Goal: Task Accomplishment & Management: Manage account settings

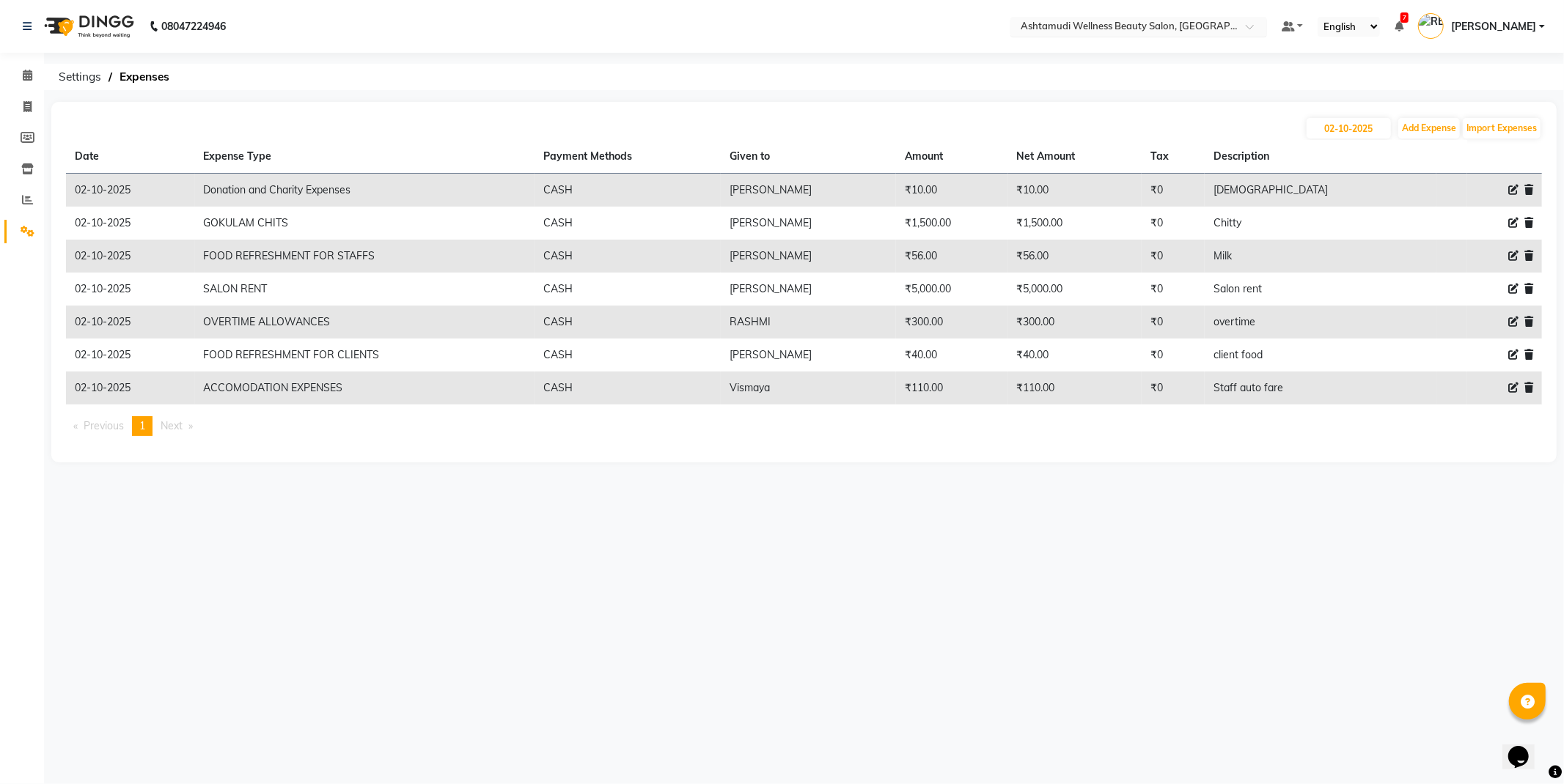
click at [1214, 30] on input "text" at bounding box center [1123, 28] width 212 height 15
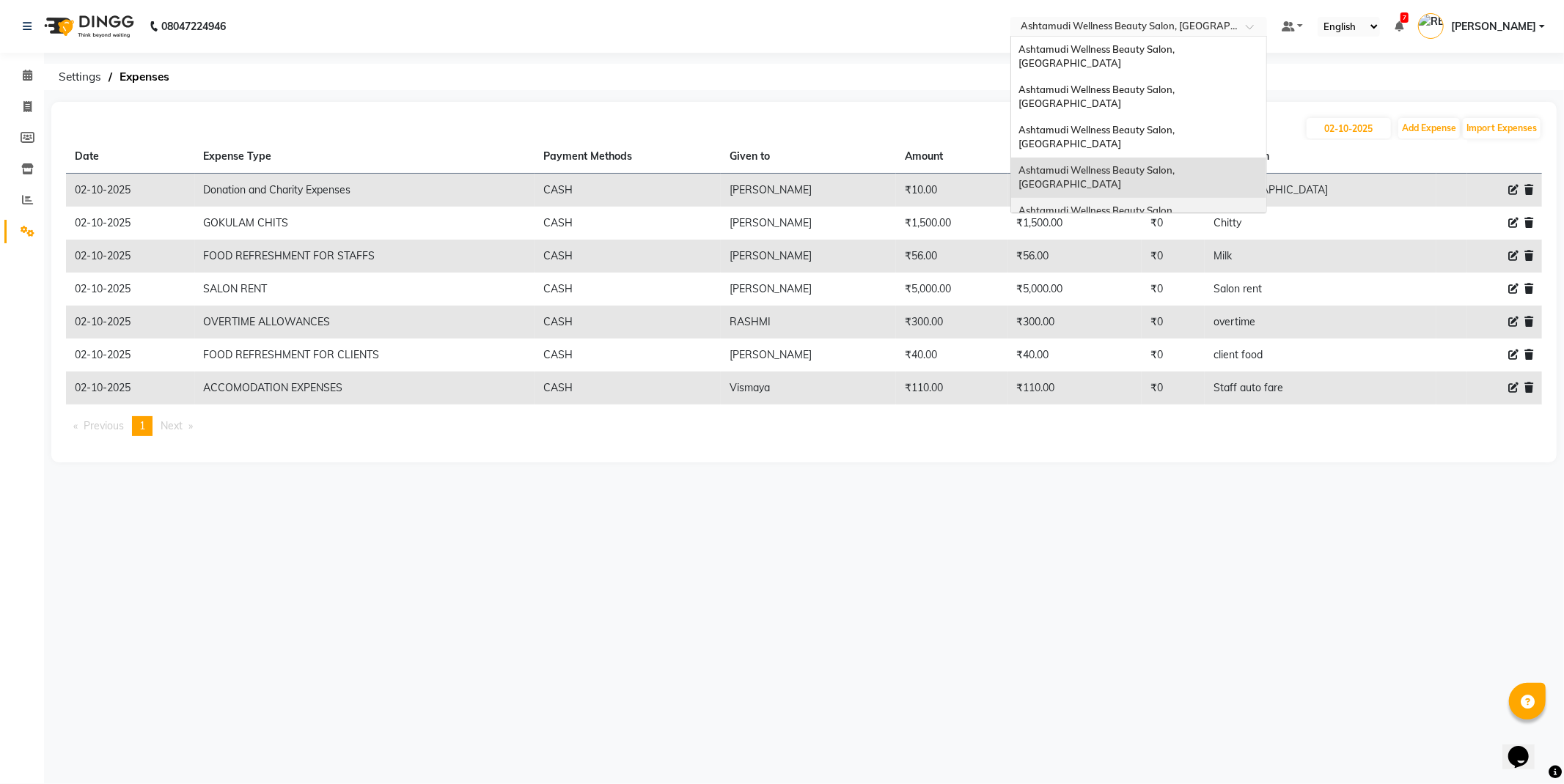
click at [1177, 204] on span "Ashtamudi Wellness Beauty Salon, [GEOGRAPHIC_DATA]" at bounding box center [1097, 217] width 158 height 27
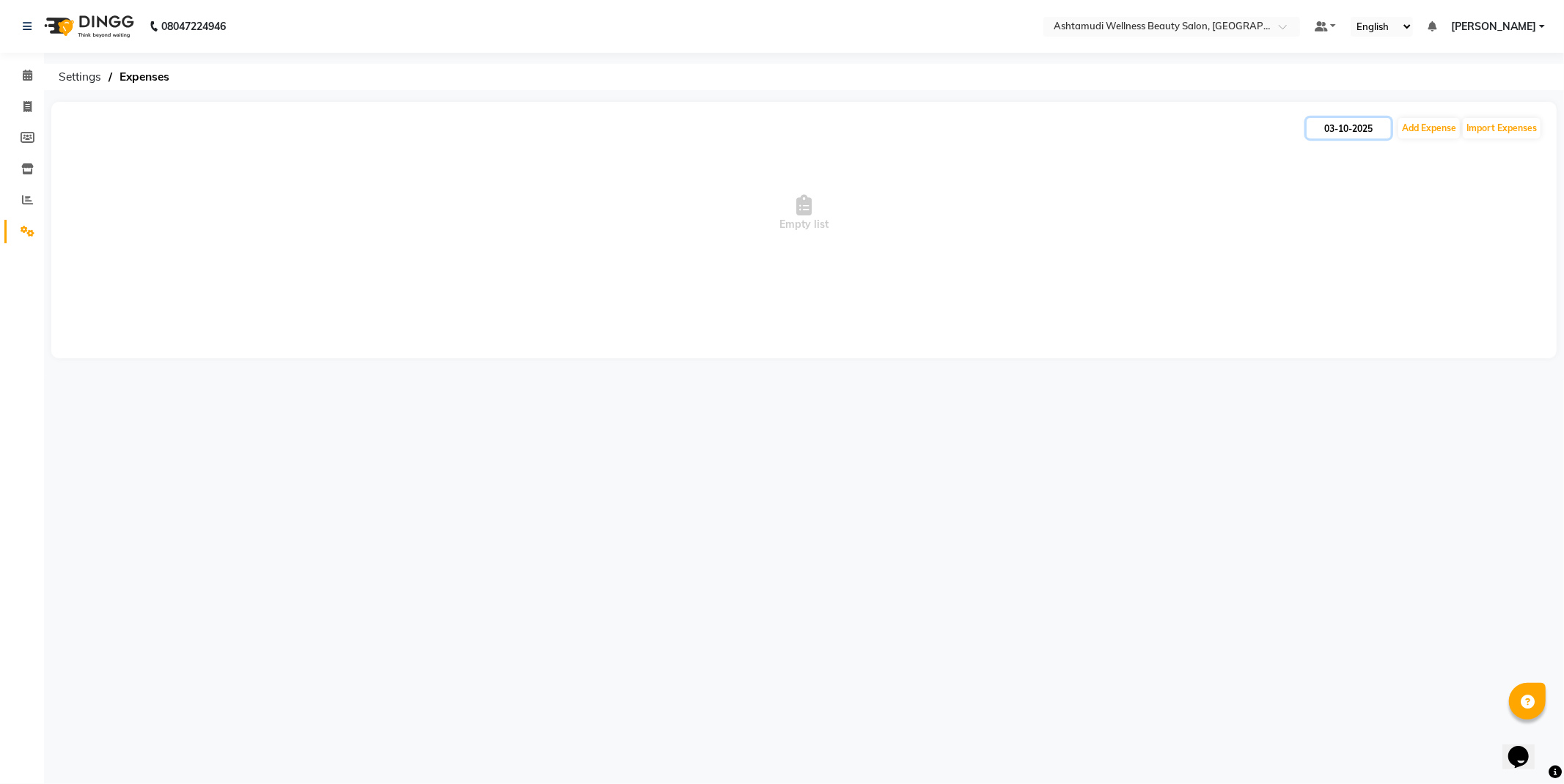
click at [1346, 127] on input "03-10-2025" at bounding box center [1348, 128] width 84 height 21
select select "10"
select select "2025"
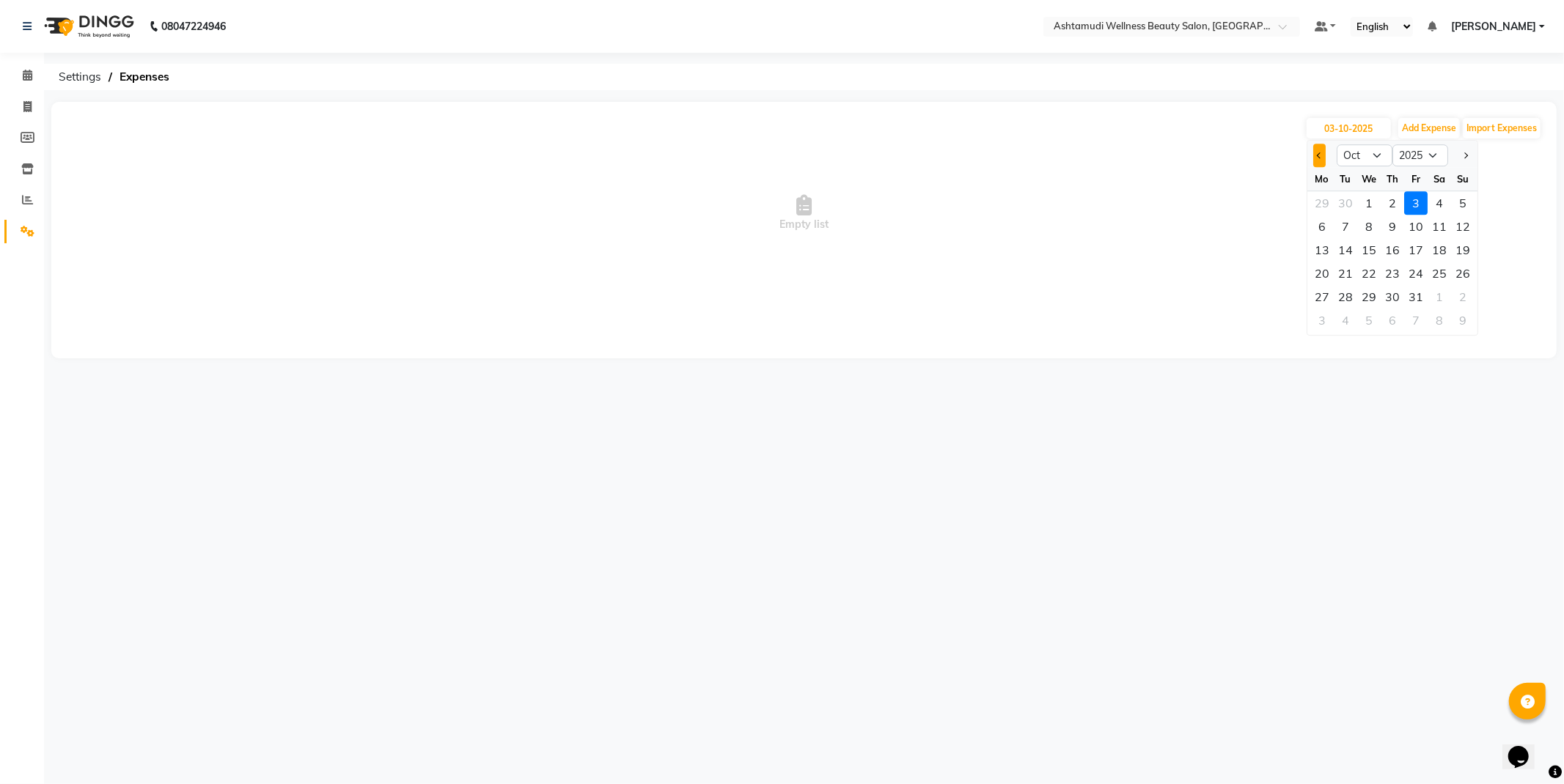
click at [1317, 165] on button "Previous month" at bounding box center [1319, 156] width 13 height 24
select select "9"
click at [1446, 275] on div "27" at bounding box center [1440, 273] width 24 height 24
type input "27-09-2025"
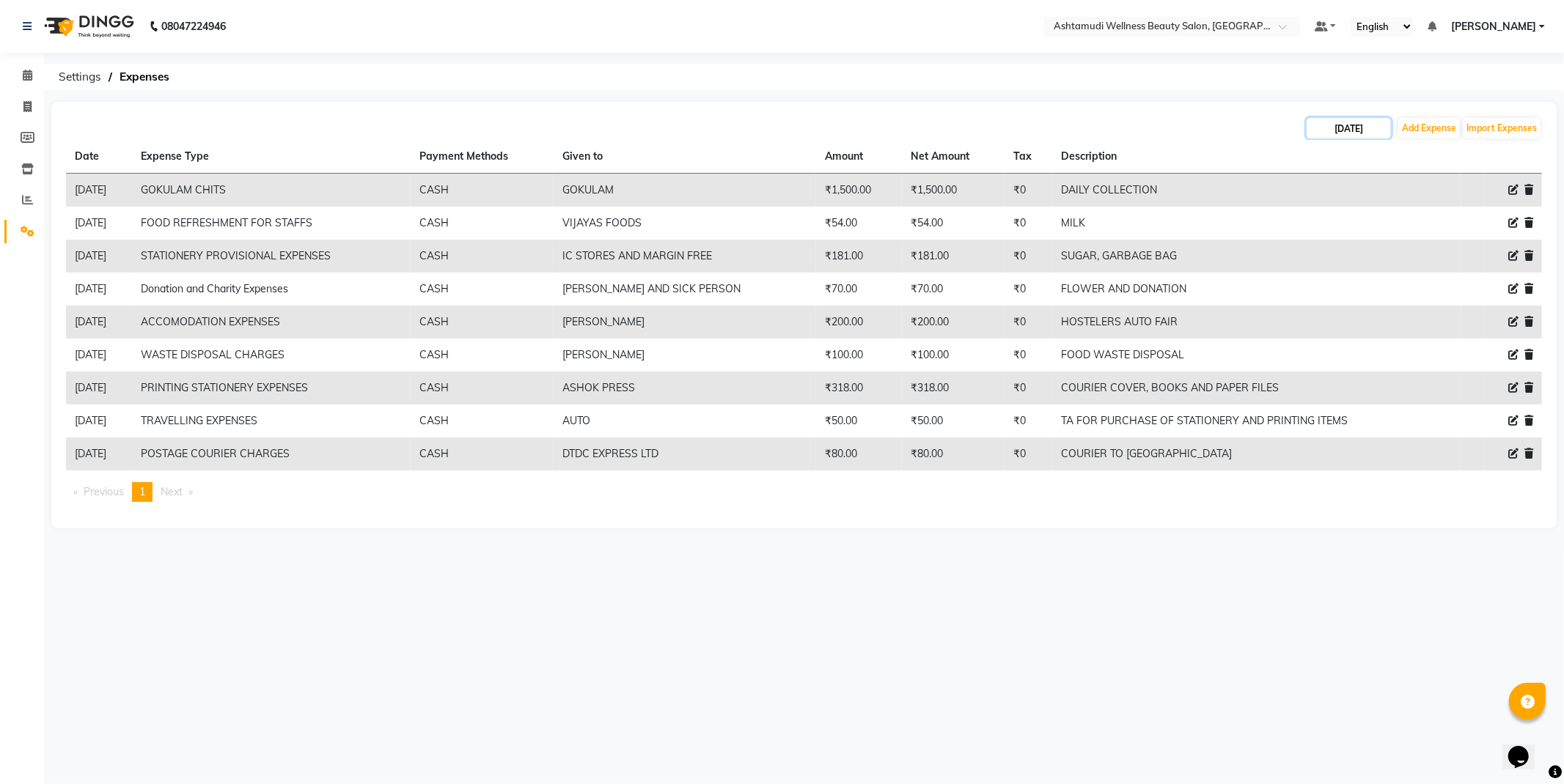
click at [1345, 127] on input "27-09-2025" at bounding box center [1348, 128] width 84 height 21
select select "9"
select select "2025"
click at [1456, 272] on div "28" at bounding box center [1462, 273] width 24 height 24
type input "28-09-2025"
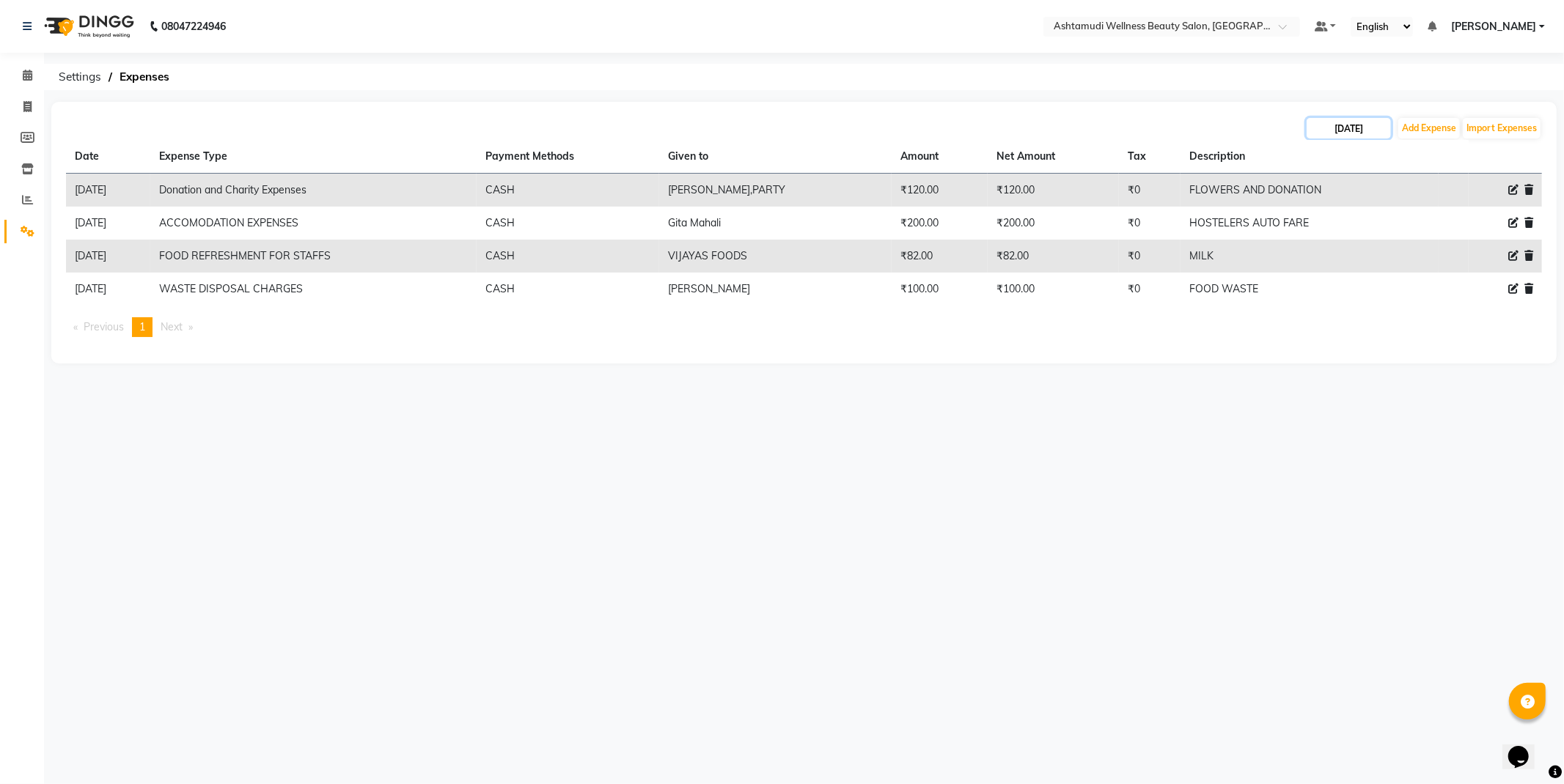
click at [1354, 132] on input "28-09-2025" at bounding box center [1348, 128] width 84 height 21
select select "9"
select select "2025"
click at [1327, 290] on div "29" at bounding box center [1322, 297] width 24 height 24
type input "29-09-2025"
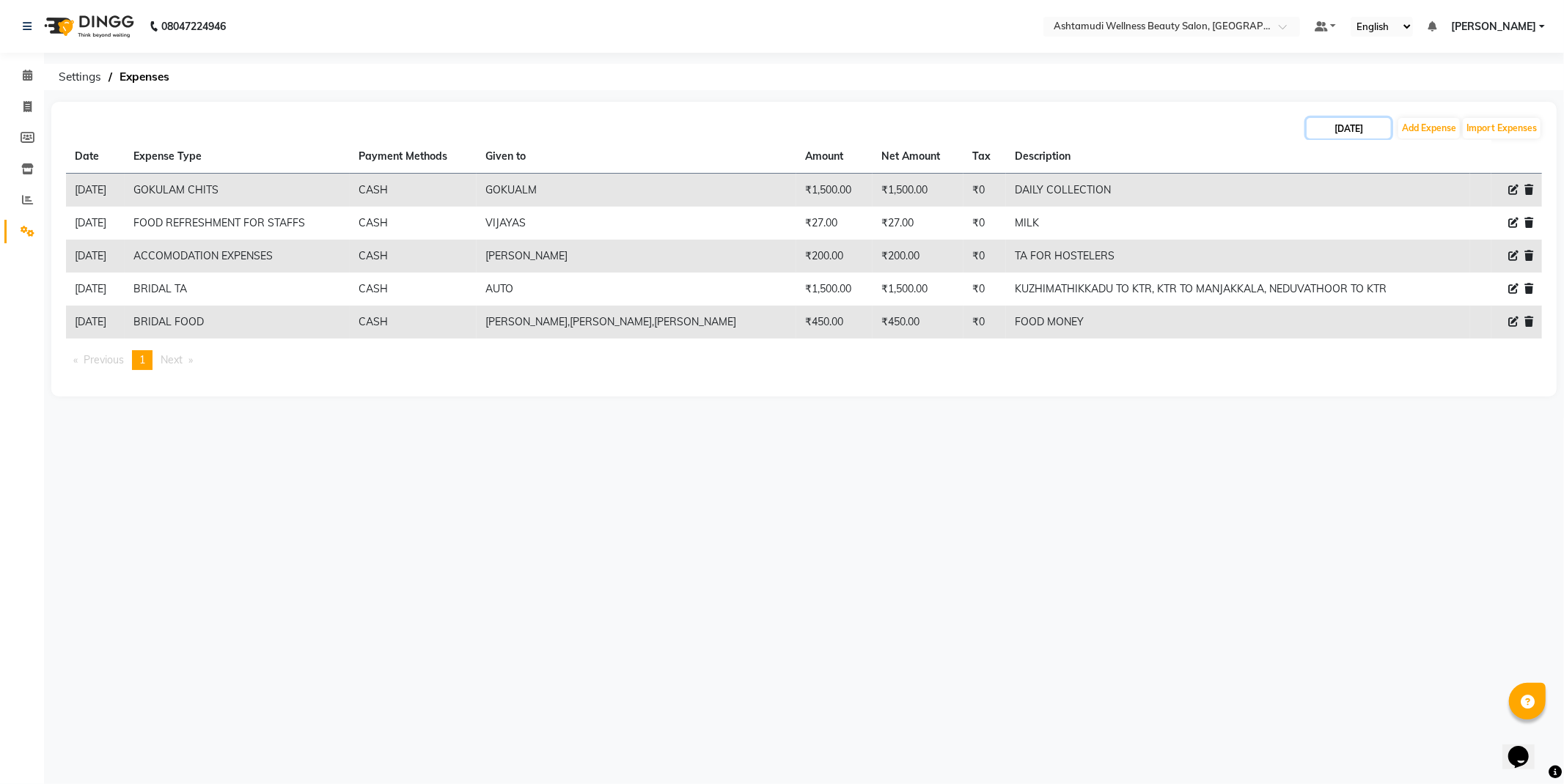
click at [1366, 132] on input "29-09-2025" at bounding box center [1348, 128] width 84 height 21
select select "9"
select select "2025"
click at [1347, 304] on div "30" at bounding box center [1346, 297] width 24 height 24
type input "30-09-2025"
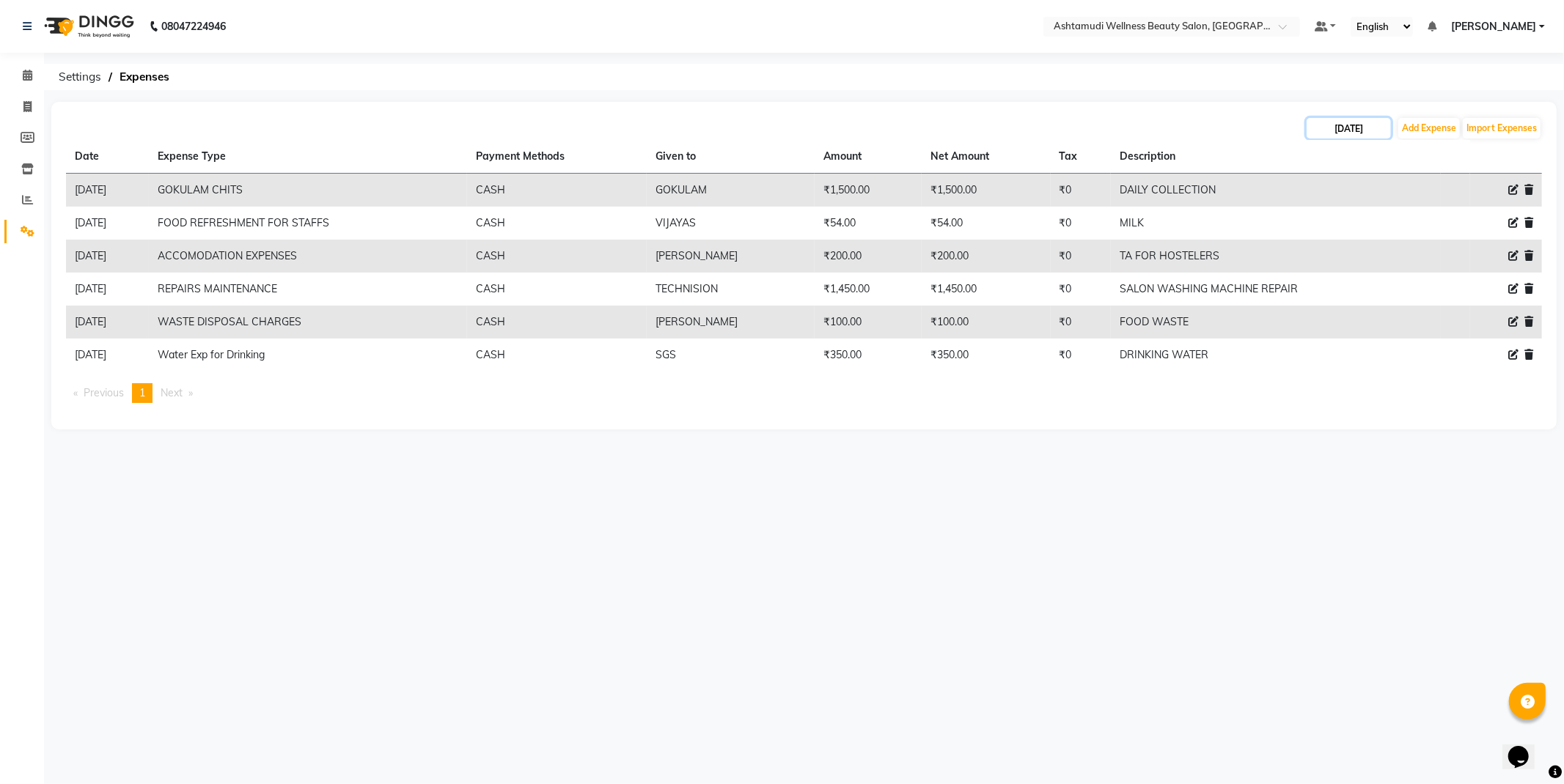
click at [1354, 124] on input "30-09-2025" at bounding box center [1348, 128] width 84 height 21
select select "9"
select select "2025"
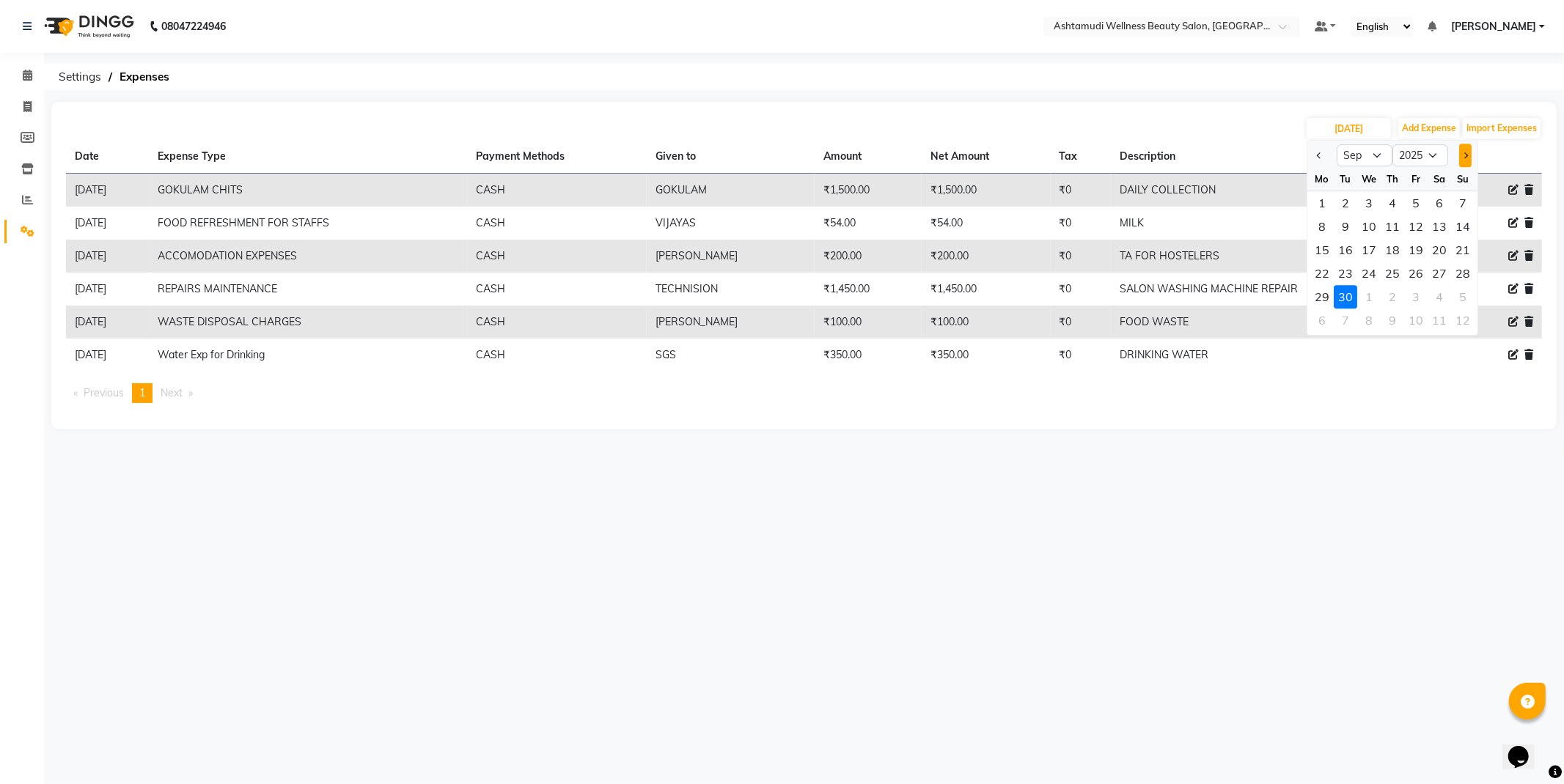
click at [1463, 157] on button "Next month" at bounding box center [1465, 156] width 13 height 24
select select "10"
click at [1377, 201] on div "1" at bounding box center [1369, 203] width 24 height 24
type input "01-10-2025"
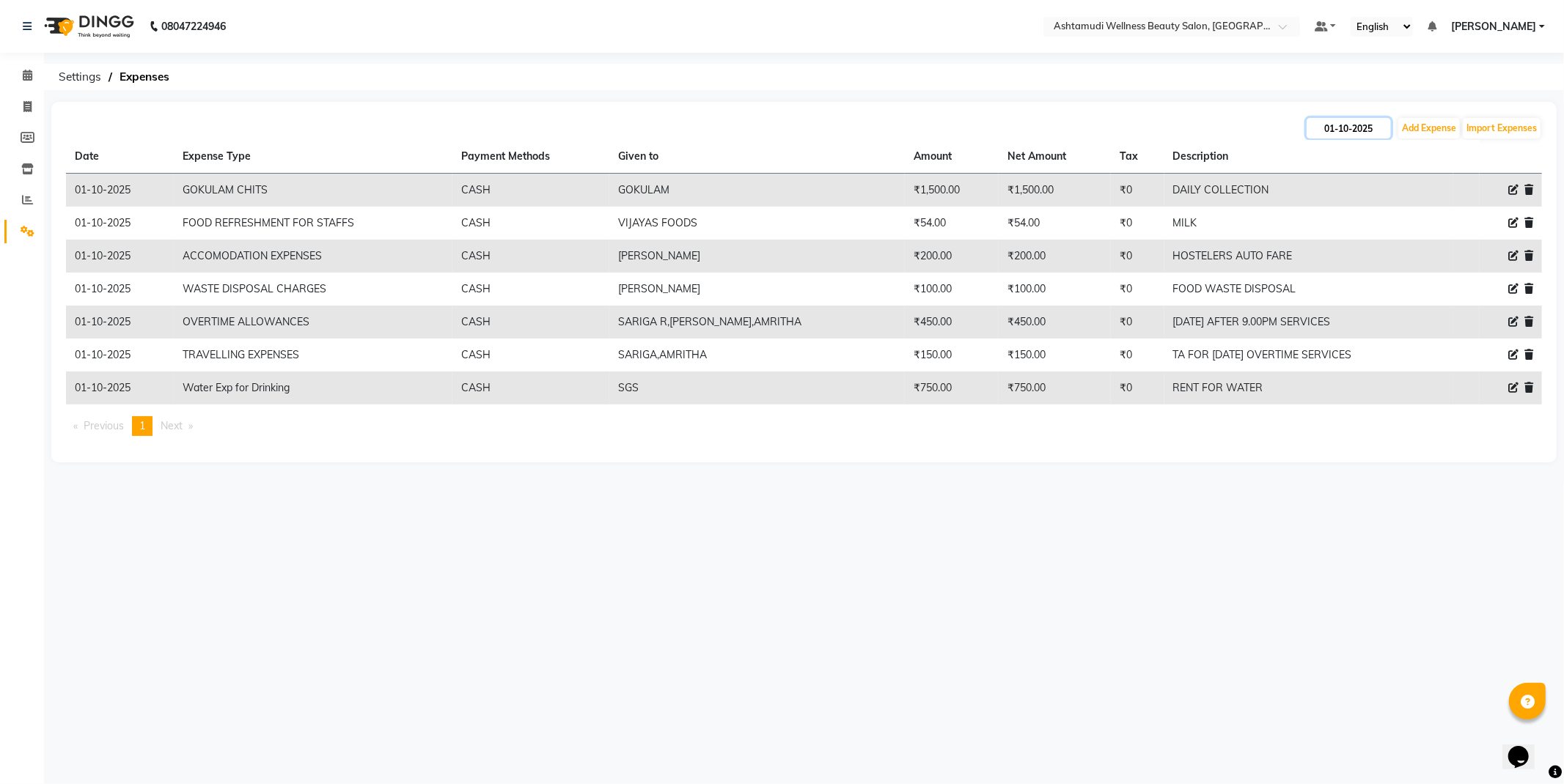
click at [1354, 132] on input "01-10-2025" at bounding box center [1348, 128] width 84 height 21
select select "10"
select select "2025"
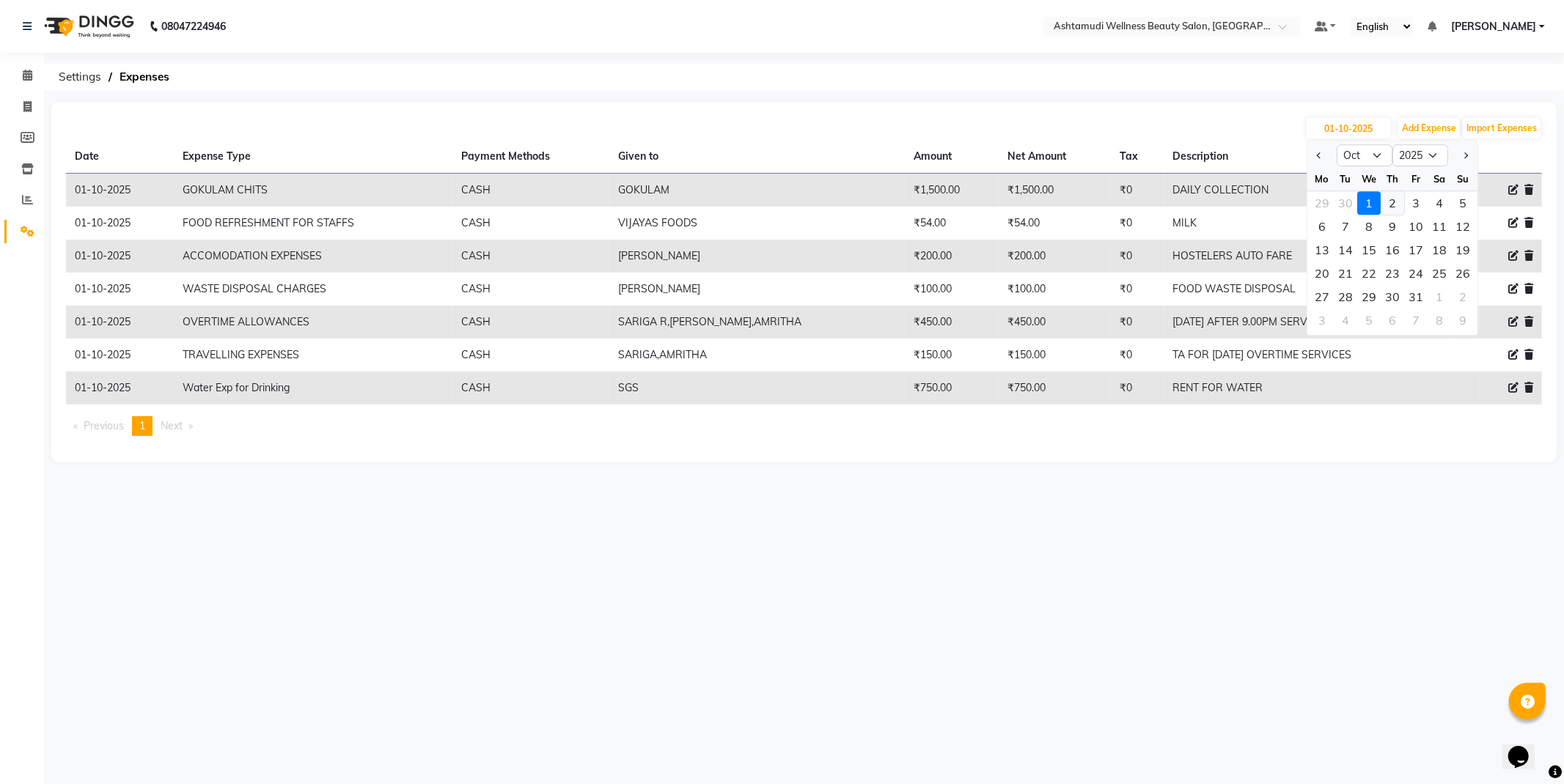
click at [1391, 203] on div "2" at bounding box center [1392, 203] width 24 height 24
type input "02-10-2025"
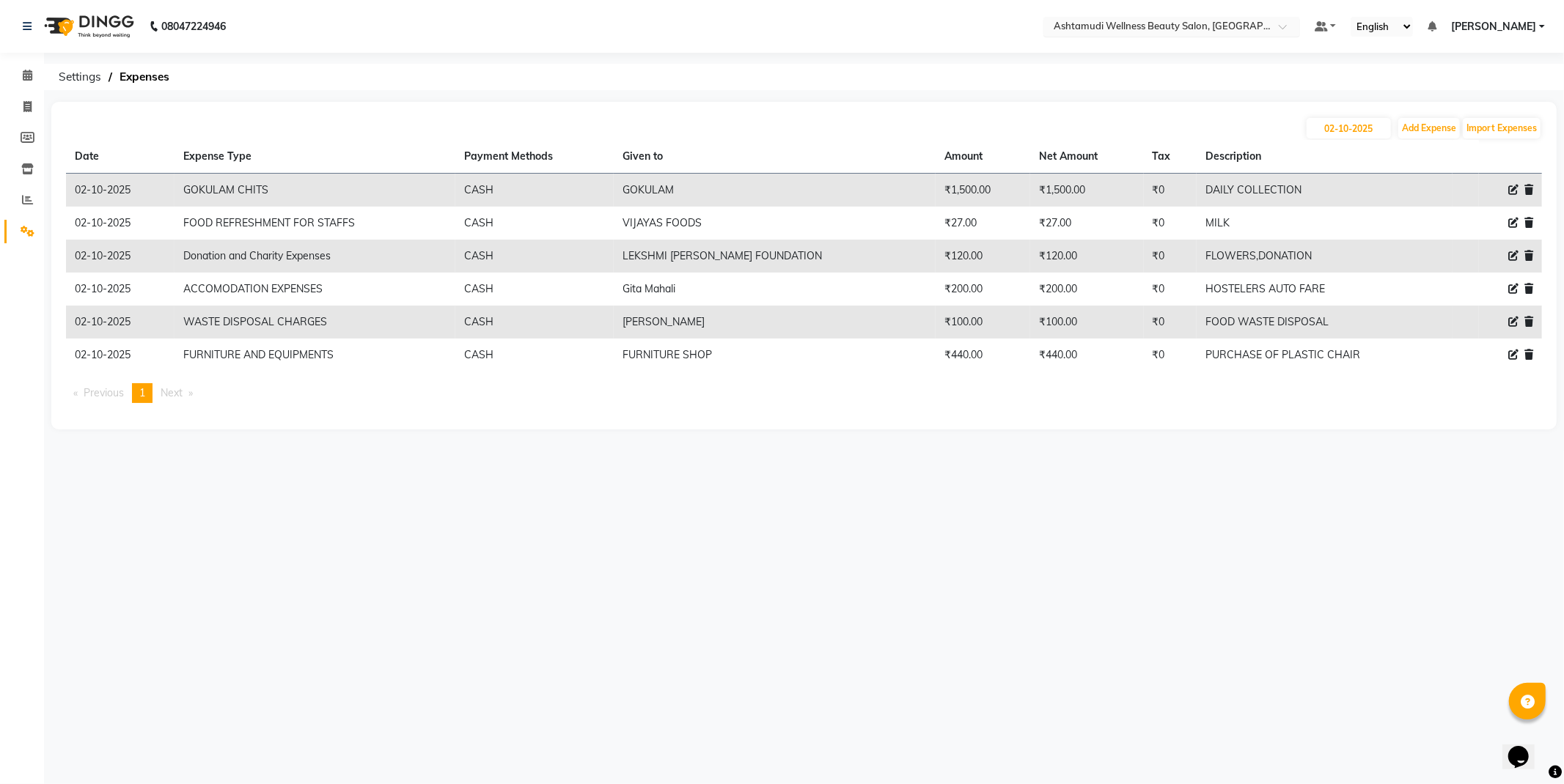
click at [1263, 32] on input "text" at bounding box center [1156, 28] width 212 height 15
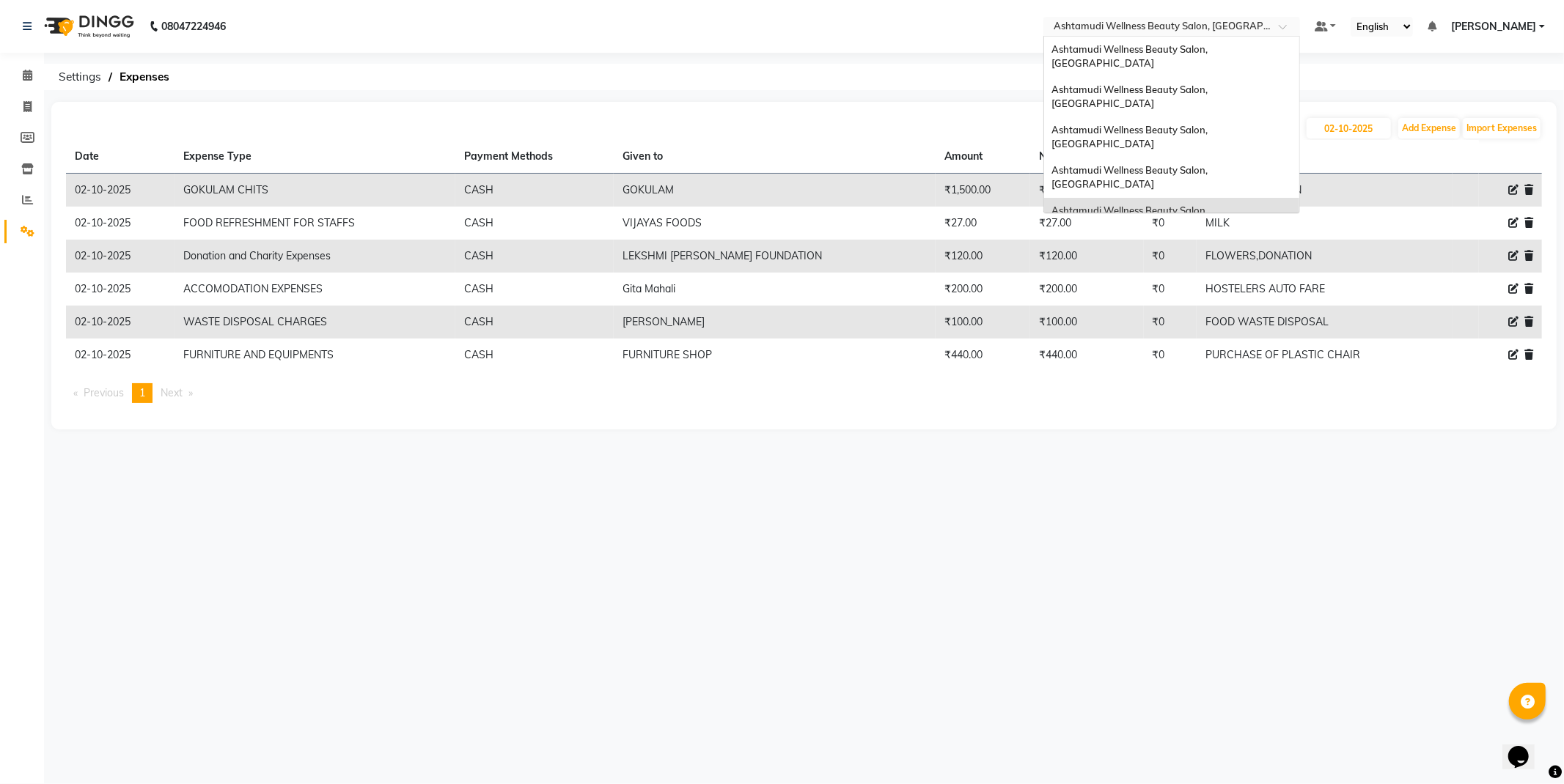
click at [1201, 245] on span "Ashtamudi Wellness , Edappally, Cochin 1" at bounding box center [1145, 250] width 186 height 12
